Goal: Task Accomplishment & Management: Complete application form

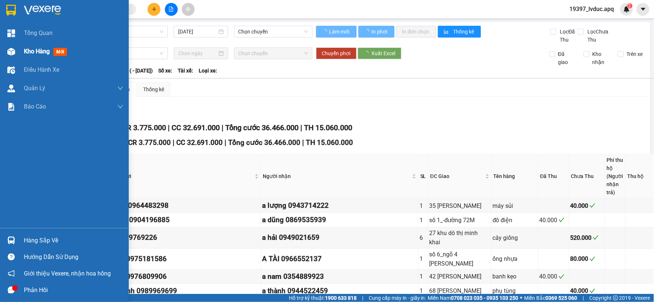
click at [18, 50] on div "Kho hàng mới" at bounding box center [64, 51] width 129 height 18
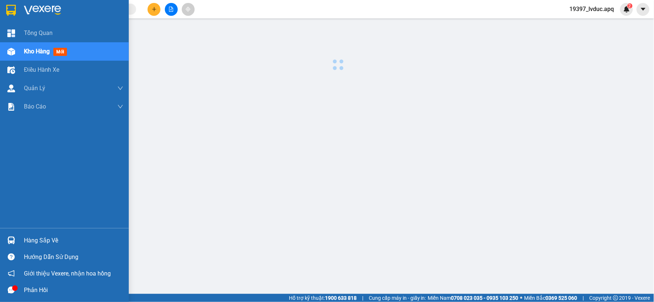
click at [19, 50] on div "Kho hàng mới" at bounding box center [64, 51] width 129 height 18
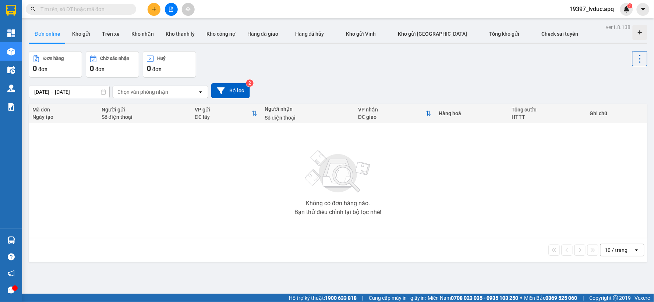
click at [211, 65] on div "Đơn hàng 0 đơn Chờ xác nhận 0 đơn Huỷ 0 đơn" at bounding box center [338, 64] width 619 height 26
click at [170, 9] on icon "file-add" at bounding box center [171, 9] width 5 height 5
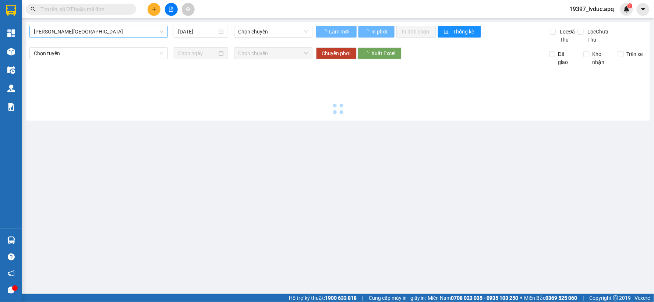
click at [111, 31] on span "[PERSON_NAME][GEOGRAPHIC_DATA]" at bounding box center [99, 31] width 130 height 11
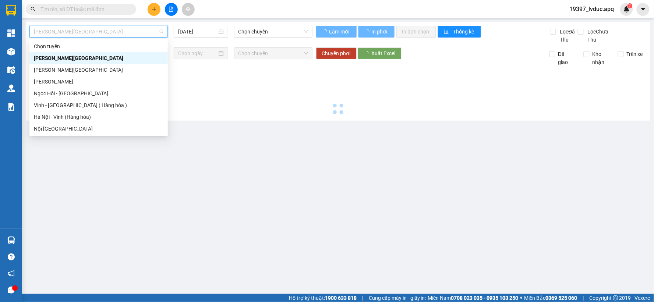
type input "[DATE]"
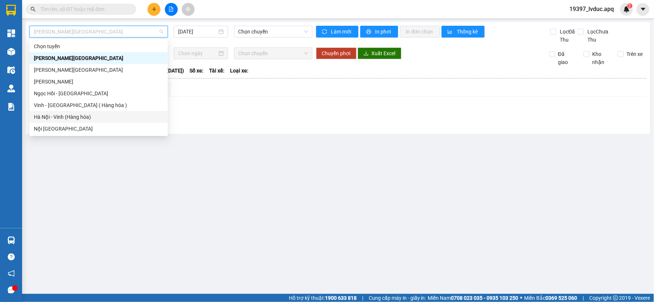
click at [78, 116] on div "Hà Nội - Vinh (Hàng hóa)" at bounding box center [99, 117] width 130 height 8
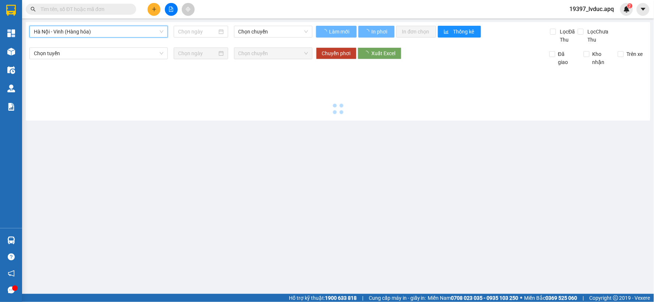
type input "[DATE]"
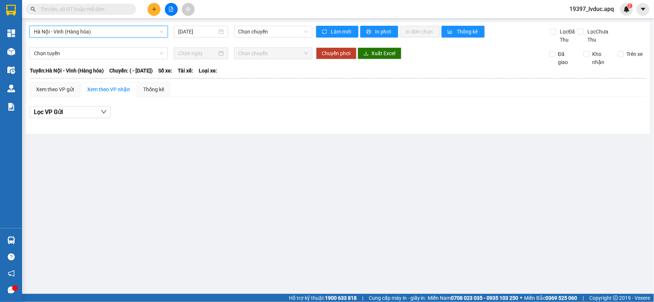
click at [143, 31] on span "Hà Nội - Vinh (Hàng hóa)" at bounding box center [99, 31] width 130 height 11
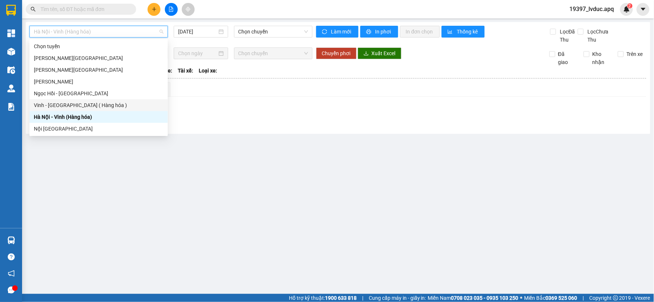
click at [73, 107] on div "Vinh - [GEOGRAPHIC_DATA] ( Hàng hóa )" at bounding box center [99, 105] width 130 height 8
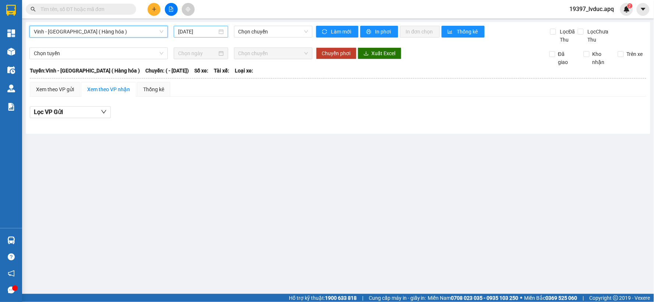
click at [203, 35] on input "[DATE]" at bounding box center [197, 32] width 39 height 8
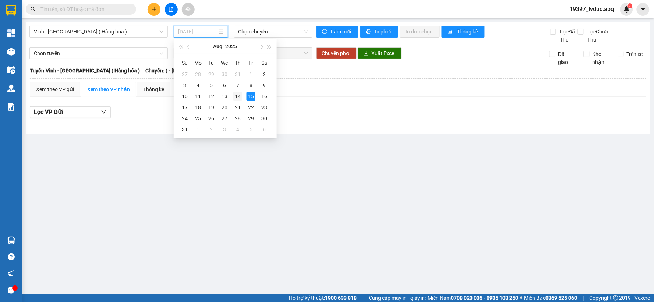
click at [237, 96] on div "14" at bounding box center [237, 96] width 9 height 9
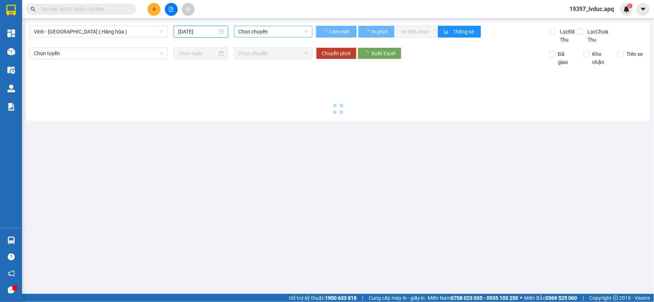
type input "[DATE]"
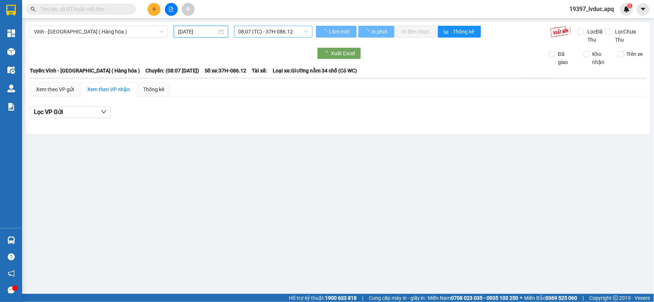
click at [266, 30] on span "08:07 (TC) - 37H-086.12" at bounding box center [273, 31] width 70 height 11
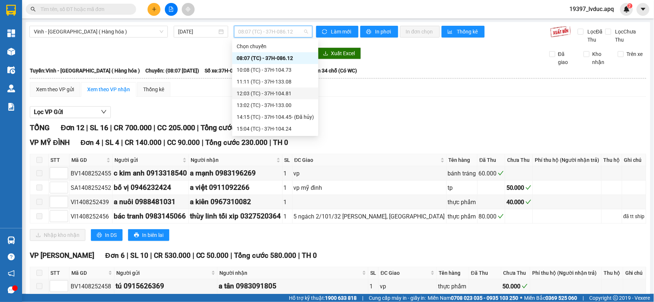
scroll to position [118, 0]
click at [270, 119] on div "23:18 (TC) - 37H-104.41" at bounding box center [275, 117] width 77 height 8
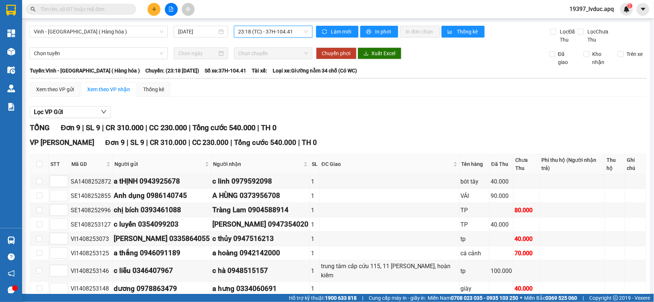
click at [283, 34] on span "23:18 (TC) - 37H-104.41" at bounding box center [273, 31] width 70 height 11
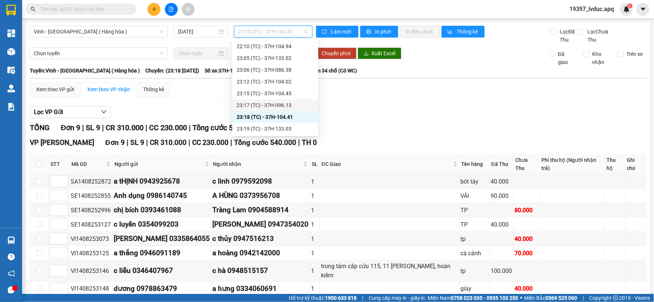
click at [273, 103] on div "23:17 (TC) - 37H-096.13" at bounding box center [275, 105] width 77 height 8
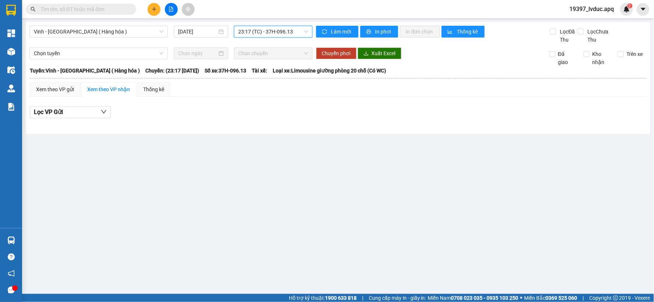
click at [284, 33] on span "23:17 (TC) - 37H-096.13" at bounding box center [273, 31] width 70 height 11
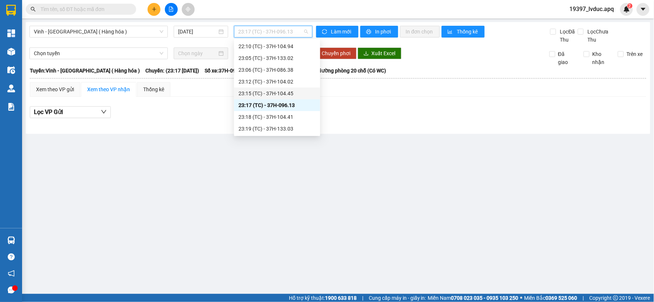
click at [282, 91] on div "23:15 (TC) - 37H-104.45" at bounding box center [276, 93] width 77 height 8
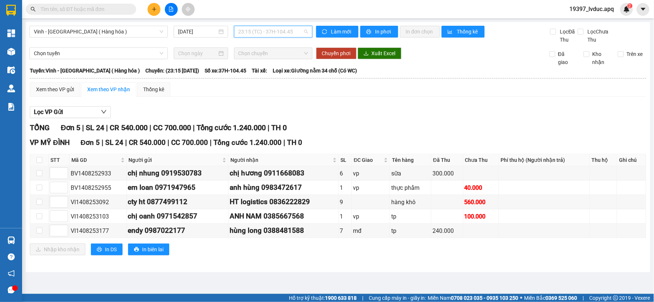
click at [280, 28] on span "23:15 (TC) - 37H-104.45" at bounding box center [273, 31] width 70 height 11
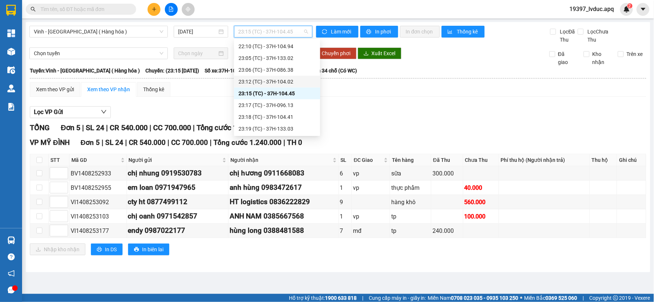
click at [277, 85] on div "23:12 (TC) - 37H-104.02" at bounding box center [276, 82] width 77 height 8
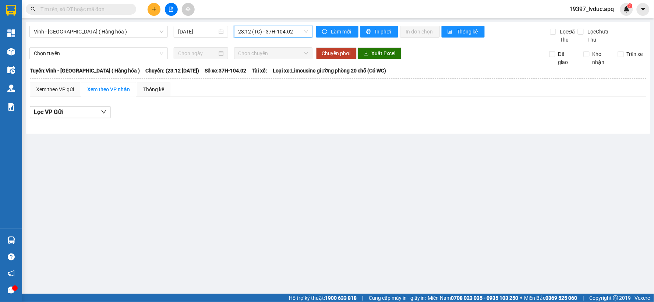
click at [291, 29] on span "23:12 (TC) - 37H-104.02" at bounding box center [273, 31] width 70 height 11
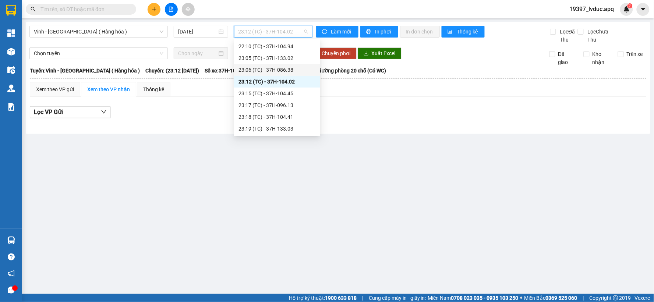
click at [287, 73] on div "23:06 (TC) - 37H-086.38" at bounding box center [276, 70] width 77 height 8
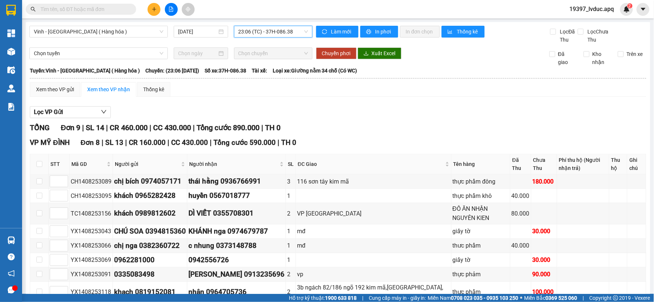
click at [287, 36] on span "23:06 (TC) - 37H-086.38" at bounding box center [273, 31] width 70 height 11
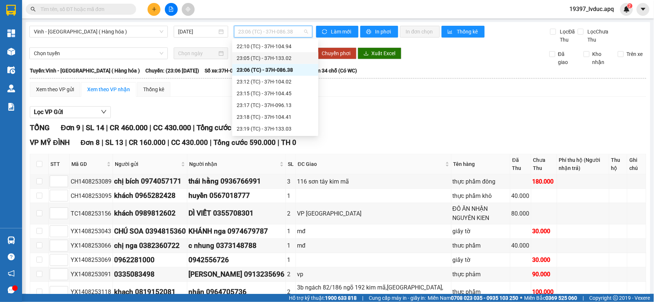
click at [286, 59] on div "23:05 (TC) - 37H-133.02" at bounding box center [275, 58] width 77 height 8
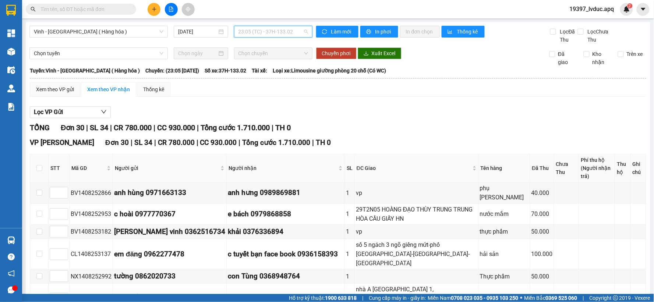
click at [285, 31] on span "23:05 (TC) - 37H-133.02" at bounding box center [273, 31] width 70 height 11
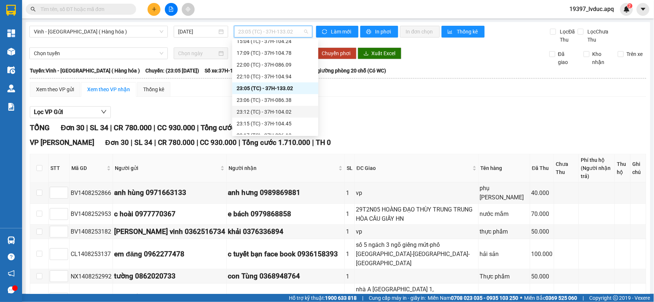
scroll to position [77, 0]
click at [286, 75] on div "22:00 (TC) - 37H-086.09" at bounding box center [275, 76] width 77 height 8
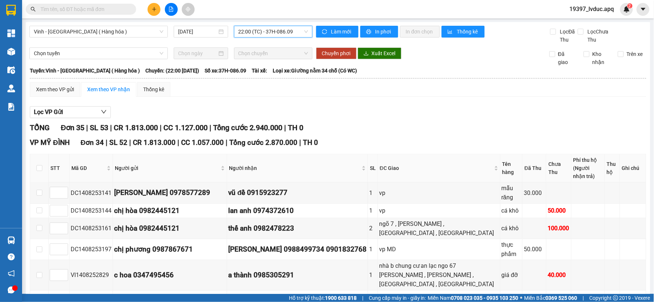
click at [269, 32] on span "22:00 (TC) - 37H-086.09" at bounding box center [273, 31] width 70 height 11
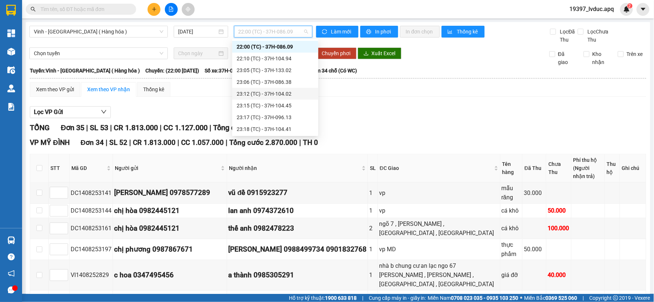
scroll to position [118, 0]
click at [272, 130] on div "23:19 (TC) - 37H-133.03" at bounding box center [275, 129] width 77 height 8
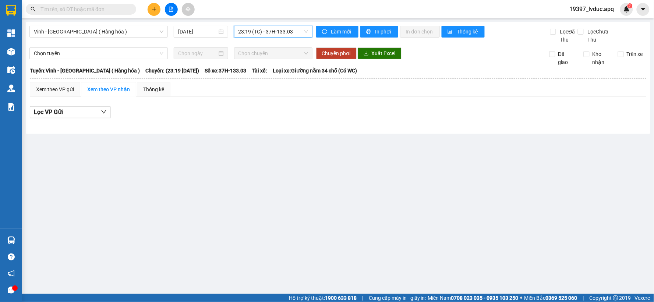
click at [275, 32] on span "23:19 (TC) - 37H-133.03" at bounding box center [273, 31] width 70 height 11
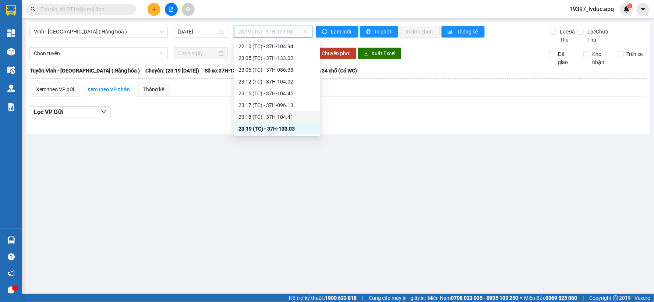
click at [274, 117] on div "23:18 (TC) - 37H-104.41" at bounding box center [276, 117] width 77 height 8
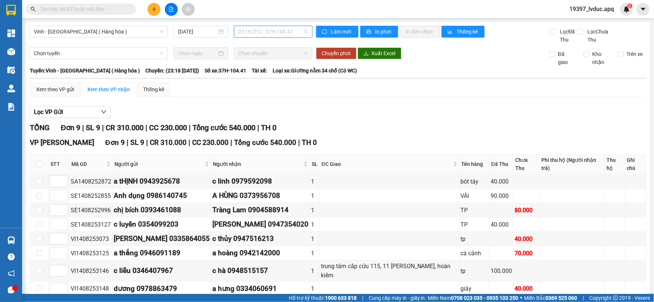
click at [287, 33] on span "23:18 (TC) - 37H-104.41" at bounding box center [273, 31] width 70 height 11
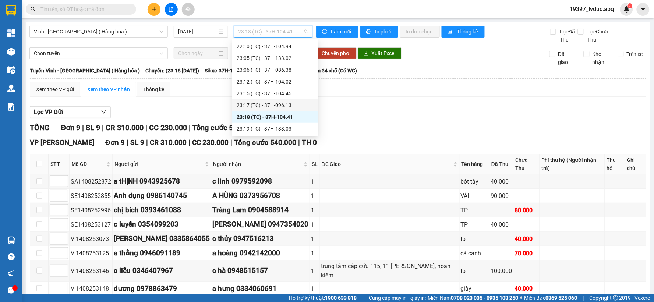
click at [279, 107] on div "23:17 (TC) - 37H-096.13" at bounding box center [275, 105] width 77 height 8
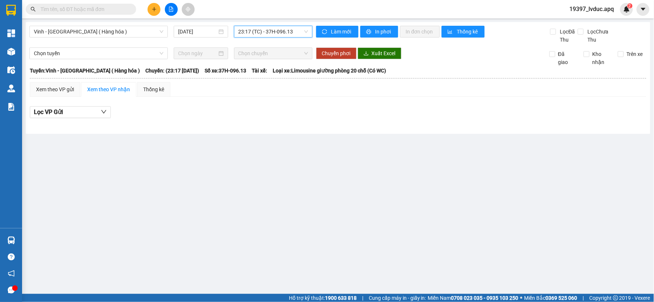
click at [285, 30] on span "23:17 (TC) - 37H-096.13" at bounding box center [273, 31] width 70 height 11
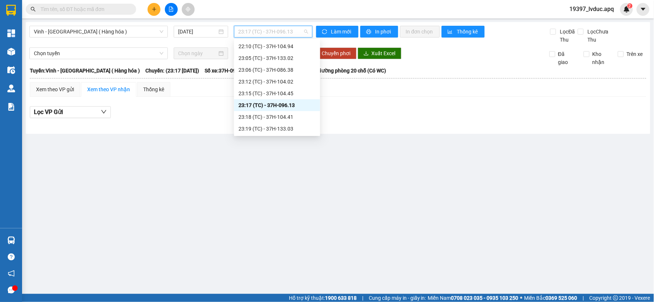
click at [282, 99] on div "23:17 (TC) - 37H-096.13" at bounding box center [277, 105] width 86 height 12
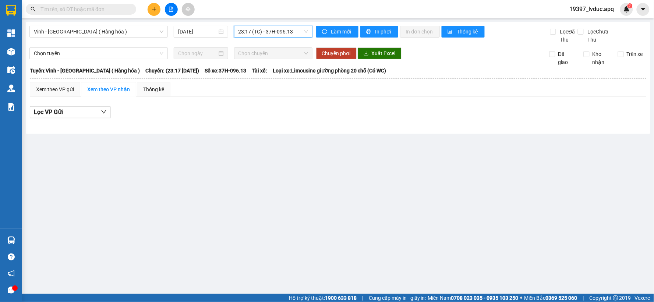
click at [285, 34] on span "23:17 (TC) - 37H-096.13" at bounding box center [273, 31] width 70 height 11
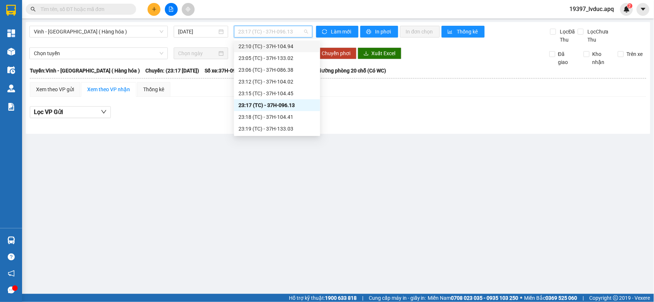
click at [286, 46] on div "22:10 (TC) - 37H-104.94" at bounding box center [276, 46] width 77 height 8
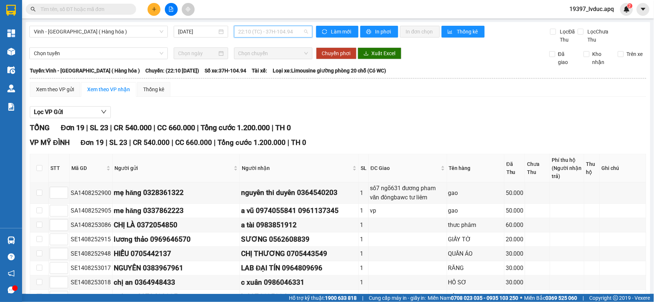
click at [259, 32] on span "22:10 (TC) - 37H-104.94" at bounding box center [273, 31] width 70 height 11
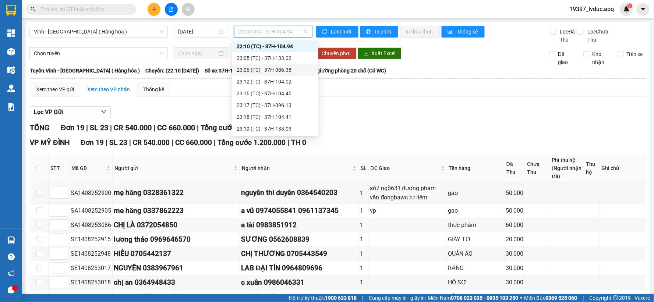
click at [264, 69] on div "23:06 (TC) - 37H-086.38" at bounding box center [275, 70] width 77 height 8
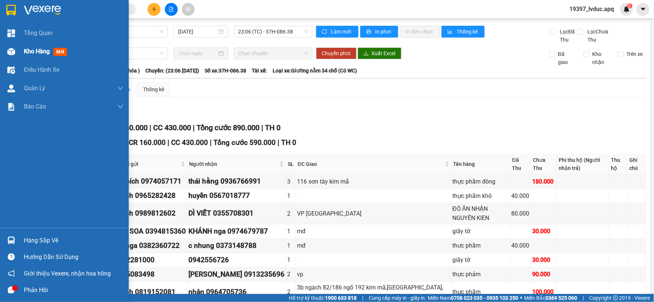
click at [39, 58] on div "Kho hàng mới" at bounding box center [73, 51] width 99 height 18
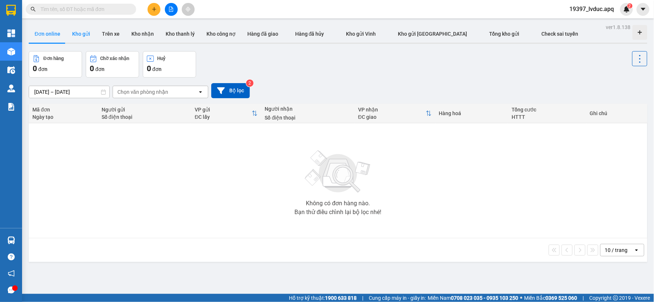
click at [74, 32] on button "Kho gửi" at bounding box center [81, 34] width 30 height 18
type input "[DATE] – [DATE]"
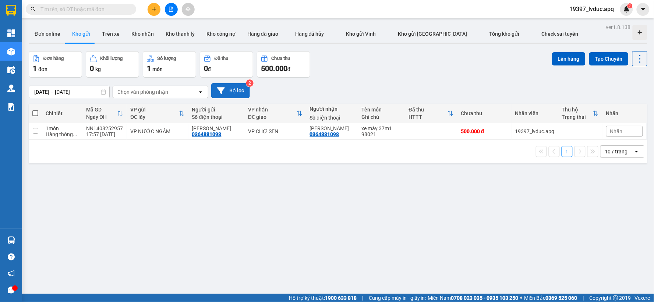
click at [227, 89] on button "Bộ lọc" at bounding box center [230, 90] width 39 height 15
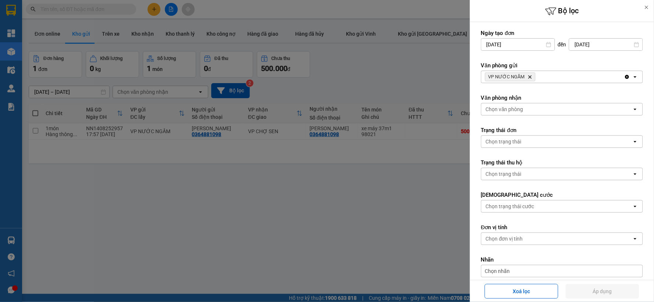
click at [528, 77] on icon "Delete" at bounding box center [530, 77] width 4 height 4
click at [528, 78] on div "VP NƯỚC NGẦM Delete" at bounding box center [552, 77] width 143 height 12
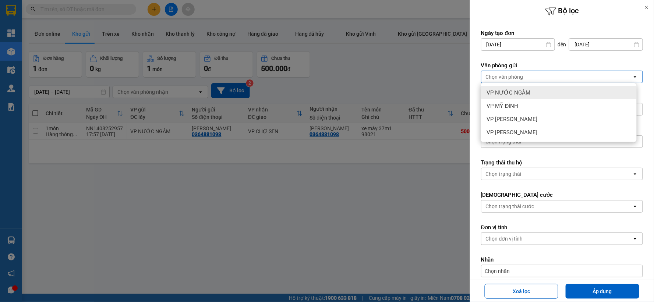
click at [523, 97] on div "VP NƯỚC NGẦM" at bounding box center [559, 92] width 156 height 13
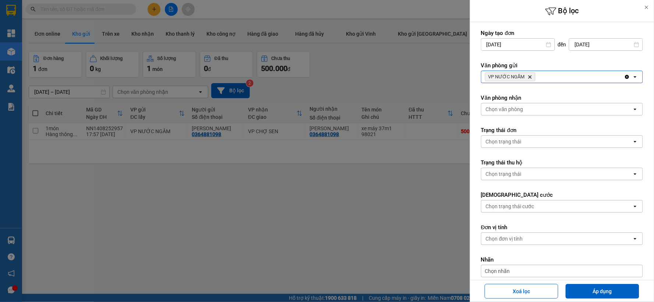
click at [568, 75] on div "VP NƯỚC NGẦM Delete" at bounding box center [552, 77] width 143 height 12
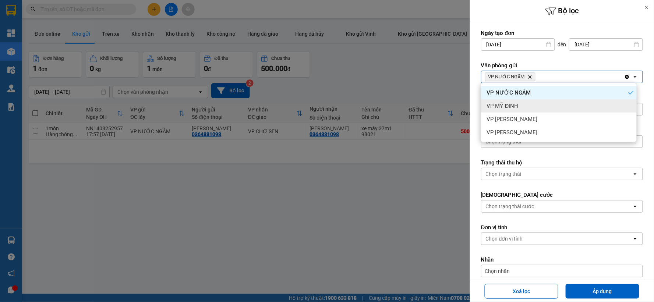
click at [543, 107] on div "VP MỸ ĐÌNH" at bounding box center [559, 105] width 156 height 13
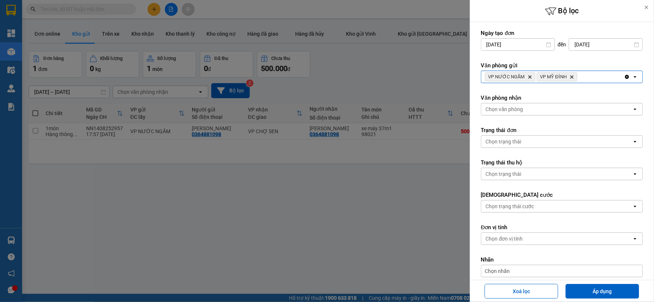
click at [591, 77] on div "VP NƯỚC NGẦM Delete VP MỸ ĐÌNH Delete" at bounding box center [552, 77] width 143 height 12
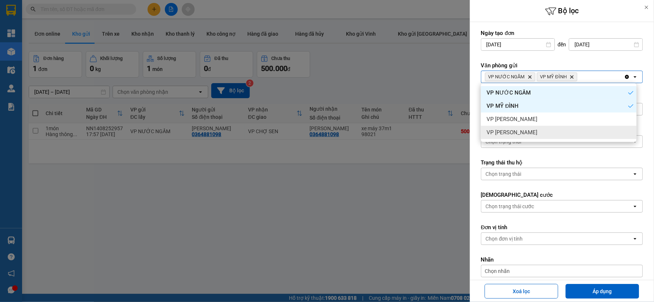
click at [517, 127] on div "VP [PERSON_NAME]" at bounding box center [559, 132] width 156 height 13
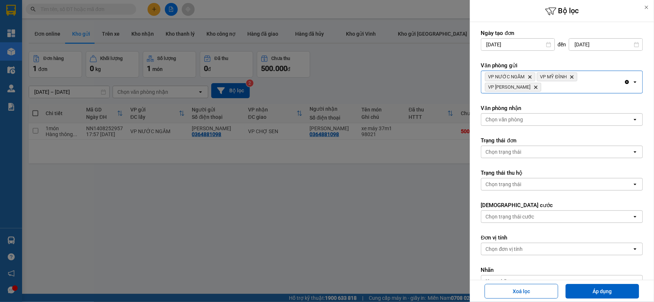
click at [547, 88] on div "VP NƯỚC NGẦM Delete VP MỸ ĐÌNH Delete VP GIA [PERSON_NAME]" at bounding box center [552, 82] width 143 height 22
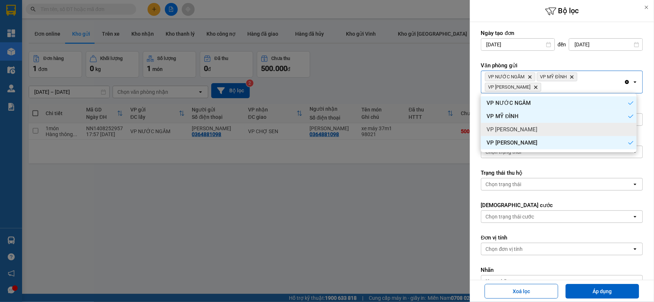
click at [526, 124] on div "VP [PERSON_NAME]" at bounding box center [559, 129] width 156 height 13
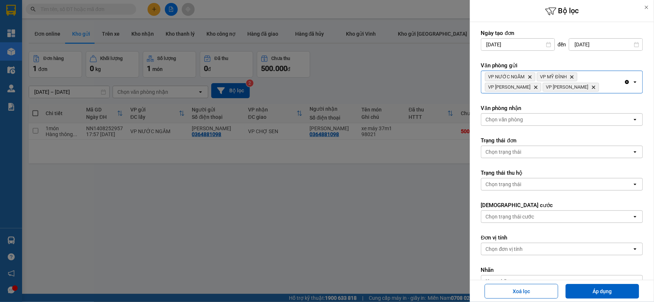
click at [531, 121] on div "Chọn văn phòng" at bounding box center [556, 120] width 151 height 12
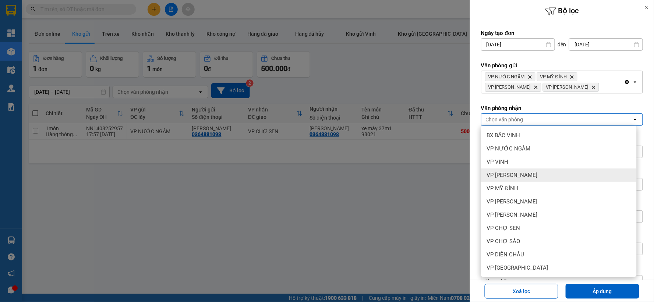
click at [537, 173] on span "VP [PERSON_NAME]" at bounding box center [512, 175] width 51 height 7
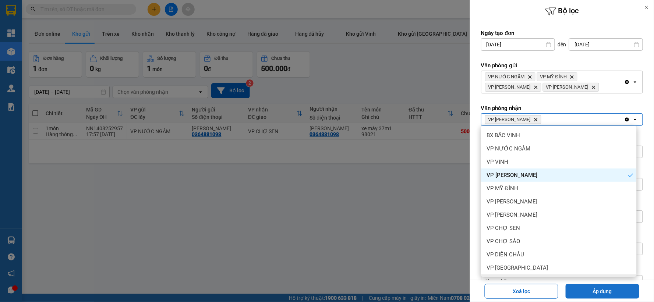
click at [591, 291] on button "Áp dụng" at bounding box center [603, 291] width 74 height 15
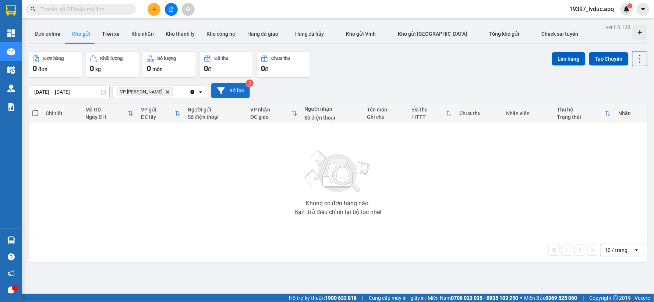
click at [244, 93] on button "Bộ lọc" at bounding box center [230, 90] width 39 height 15
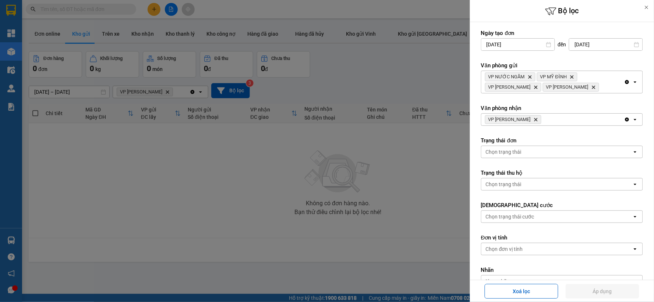
click at [624, 120] on icon "Clear all" at bounding box center [627, 120] width 6 height 6
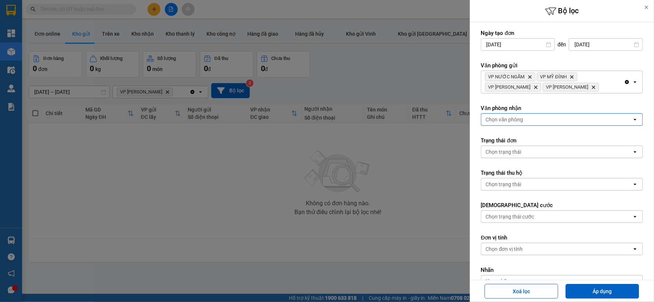
click at [625, 83] on icon "Clear all" at bounding box center [627, 82] width 4 height 4
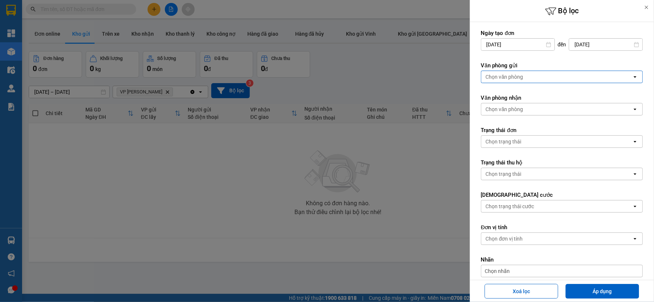
click at [499, 81] on div "Chọn văn phòng" at bounding box center [556, 77] width 151 height 12
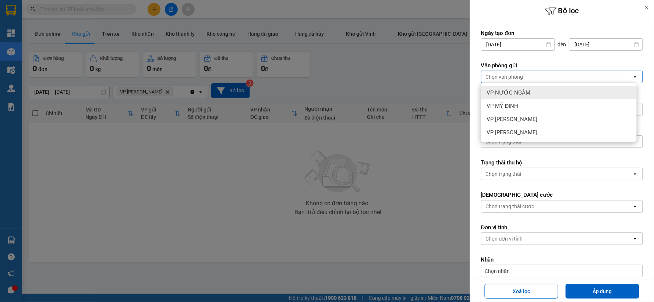
click at [518, 89] on span "VP NƯỚC NGẦM" at bounding box center [509, 92] width 44 height 7
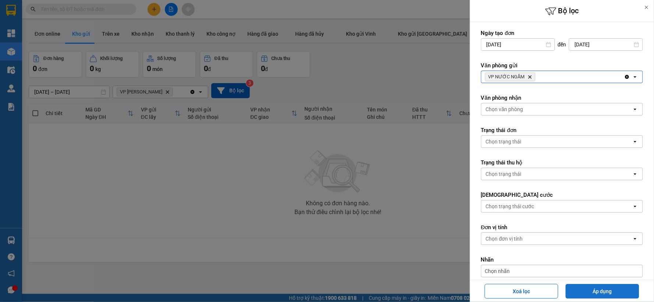
click at [597, 289] on button "Áp dụng" at bounding box center [603, 291] width 74 height 15
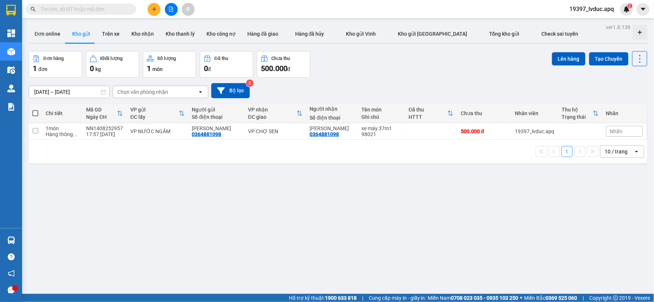
click at [164, 8] on div at bounding box center [171, 9] width 55 height 13
click at [167, 8] on button at bounding box center [171, 9] width 13 height 13
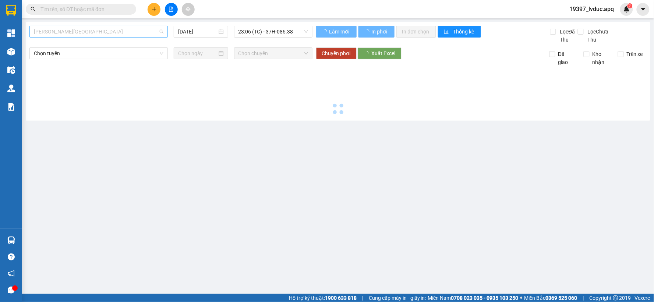
click at [68, 31] on span "[PERSON_NAME][GEOGRAPHIC_DATA]" at bounding box center [99, 31] width 130 height 11
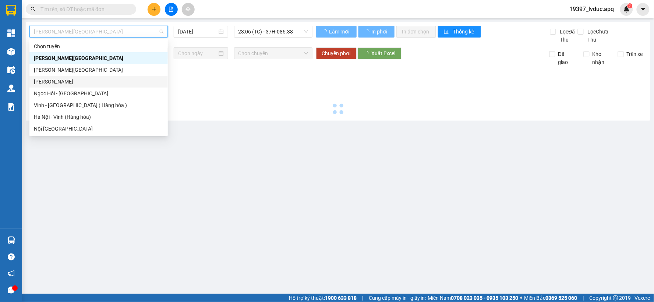
type input "[DATE]"
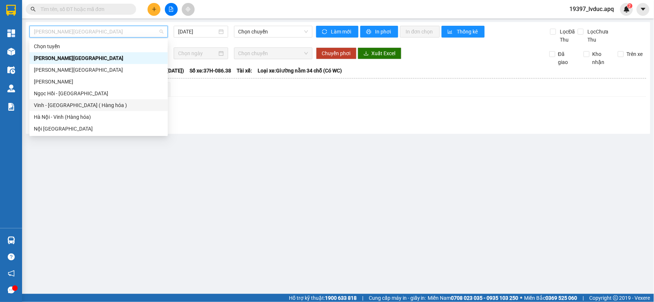
click at [63, 109] on div "Vinh - [GEOGRAPHIC_DATA] ( Hàng hóa )" at bounding box center [98, 105] width 138 height 12
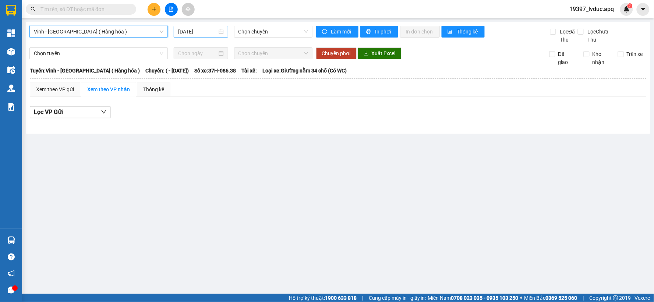
click at [195, 32] on input "[DATE]" at bounding box center [197, 32] width 39 height 8
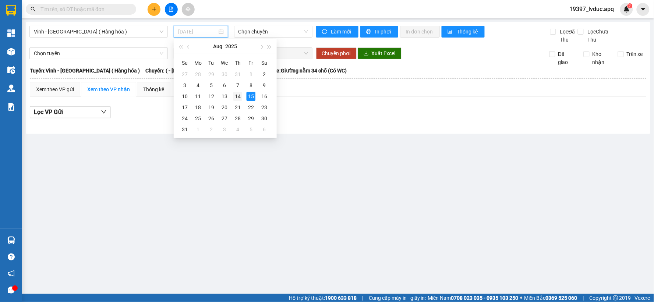
click at [238, 93] on div "14" at bounding box center [237, 96] width 9 height 9
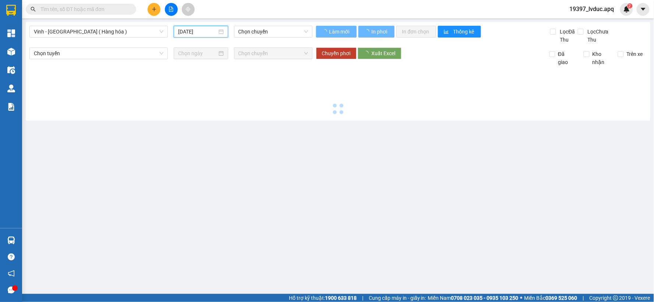
type input "[DATE]"
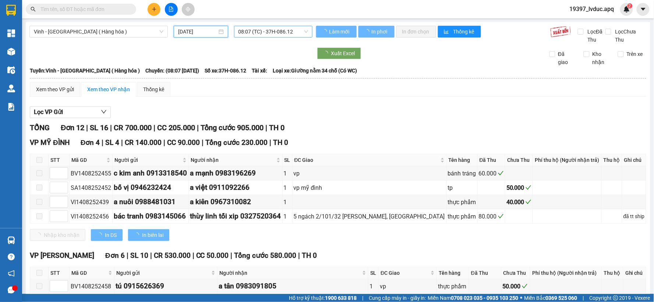
click at [260, 30] on span "08:07 (TC) - 37H-086.12" at bounding box center [273, 31] width 70 height 11
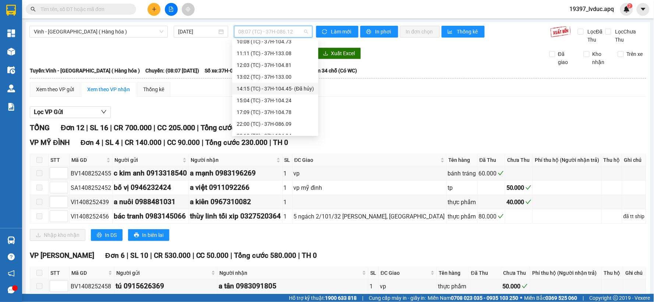
scroll to position [41, 0]
click at [258, 99] on div "17:09 (TC) - 37H-104.78" at bounding box center [275, 100] width 77 height 8
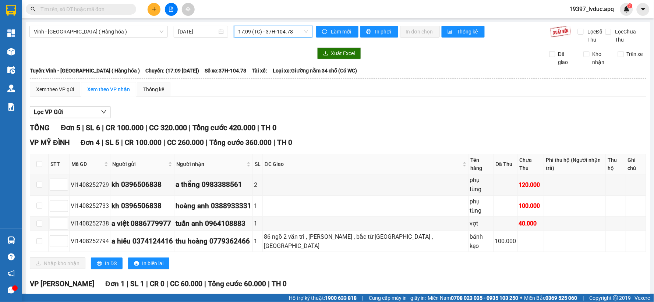
click at [250, 35] on span "17:09 (TC) - 37H-104.78" at bounding box center [273, 31] width 70 height 11
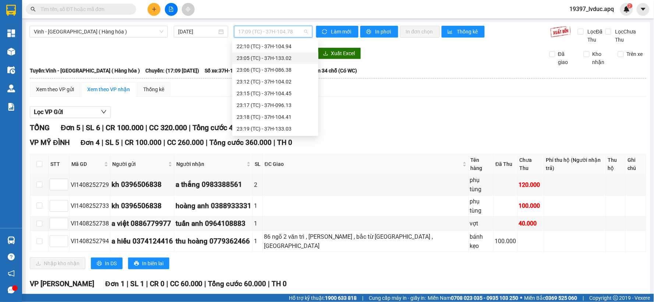
scroll to position [94, 0]
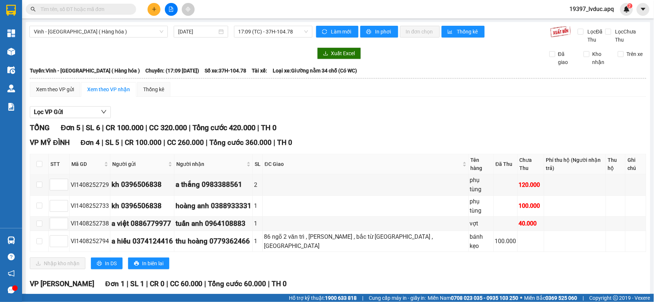
click at [147, 6] on div at bounding box center [171, 9] width 55 height 13
click at [157, 10] on button at bounding box center [154, 9] width 13 height 13
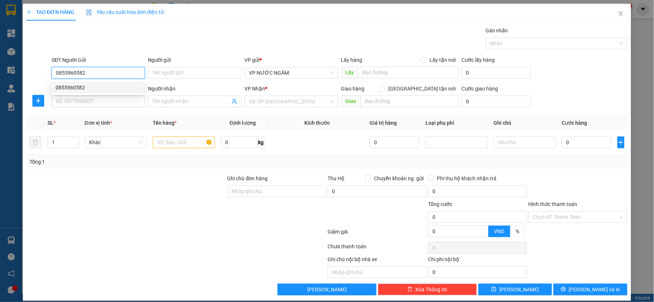
drag, startPoint x: 94, startPoint y: 87, endPoint x: 94, endPoint y: 91, distance: 3.7
click at [94, 87] on div "0855960582" at bounding box center [98, 88] width 84 height 8
type input "0855960582"
click at [98, 98] on input "SĐT Người Nhận" at bounding box center [98, 102] width 93 height 12
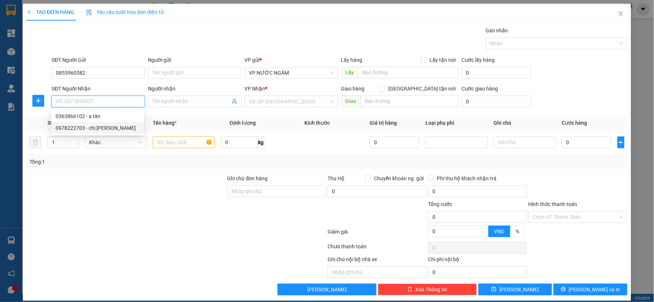
click at [96, 126] on div "0978222703 - chị [PERSON_NAME]" at bounding box center [98, 128] width 84 height 8
type input "0978222703"
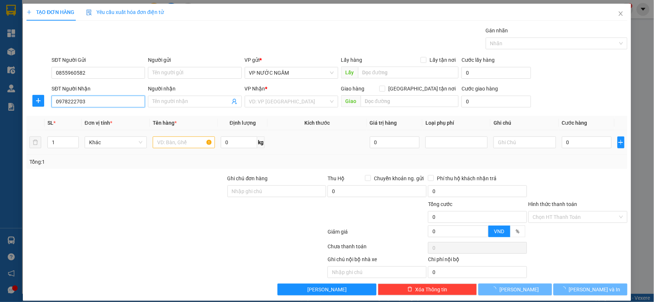
type input "chị [PERSON_NAME]"
checkbox input "true"
type input "146 phong định cảng"
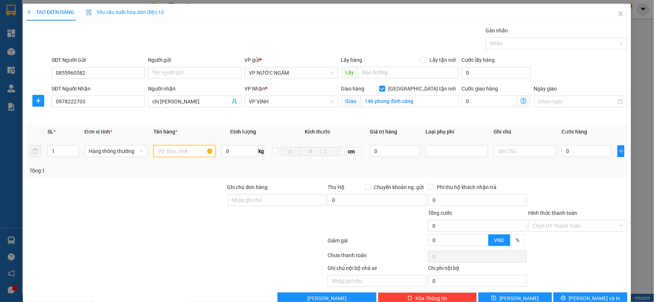
click at [166, 151] on input "text" at bounding box center [184, 151] width 62 height 12
type input "thực phẩm chức năng"
click at [584, 152] on input "0" at bounding box center [587, 151] width 50 height 12
type input "5"
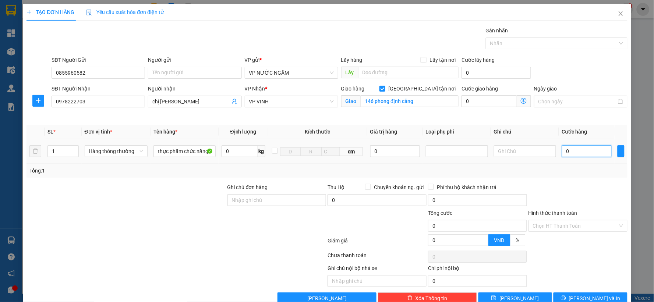
type input "5"
type input "50"
type input "50.000"
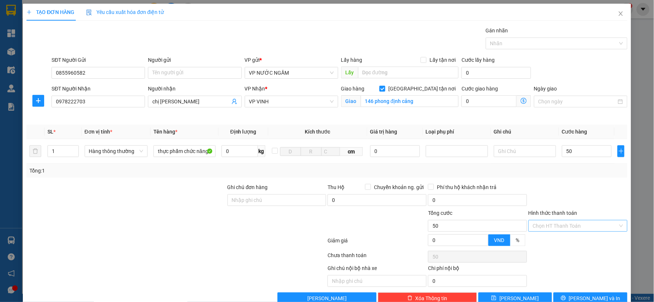
type input "50.000"
click at [553, 222] on input "Hình thức thanh toán" at bounding box center [575, 225] width 85 height 11
click at [546, 242] on div "Tại văn phòng" at bounding box center [572, 241] width 89 height 8
type input "0"
click at [566, 296] on icon "printer" at bounding box center [563, 298] width 5 height 5
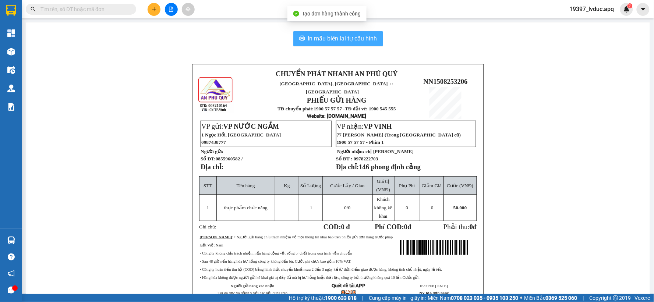
click at [349, 32] on button "In mẫu biên lai tự cấu hình" at bounding box center [338, 38] width 90 height 15
click at [353, 38] on span "In mẫu biên lai tự cấu hình" at bounding box center [342, 38] width 69 height 9
